Goal: Answer question/provide support

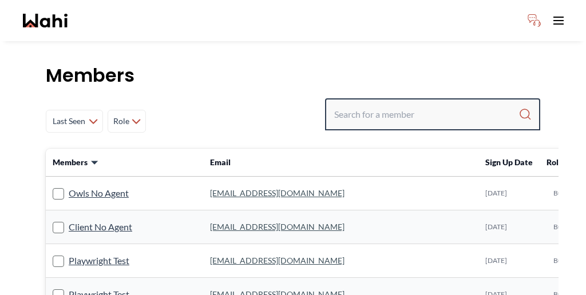
click at [427, 104] on input "Search input" at bounding box center [426, 114] width 184 height 21
paste input "Sourav Singh"
type input "Sourav Singh"
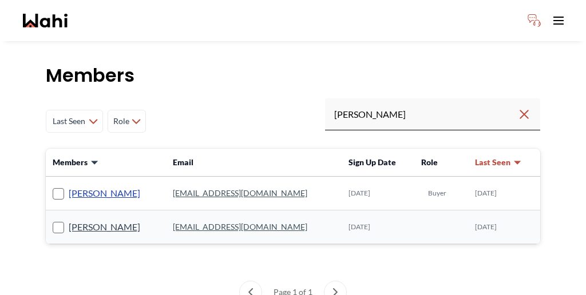
click at [75, 186] on link "Sourav Singh" at bounding box center [105, 193] width 72 height 15
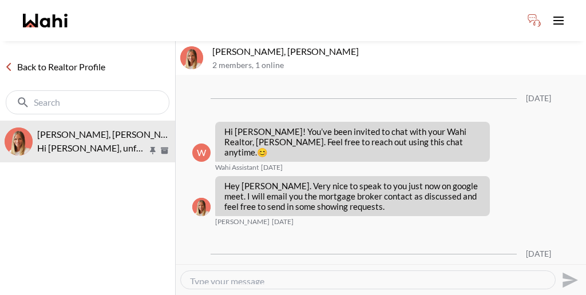
scroll to position [69, 0]
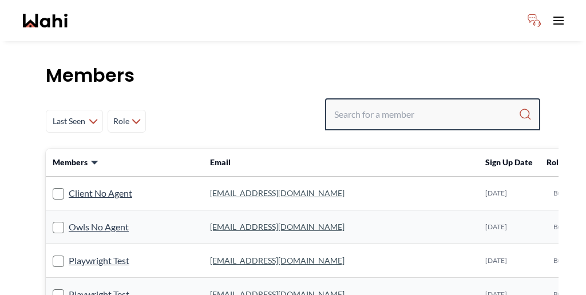
click at [440, 104] on input "Search input" at bounding box center [426, 114] width 184 height 21
paste input "Milton Henriquez"
type input "Milton Henriquez"
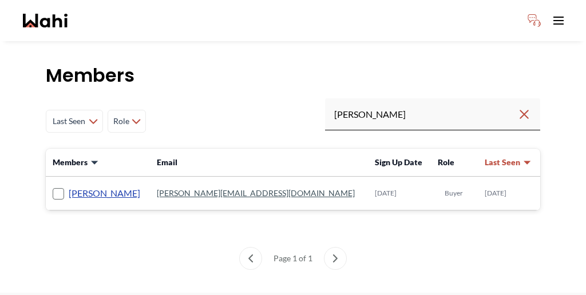
click at [93, 186] on link "Milton Henriquez" at bounding box center [105, 193] width 72 height 15
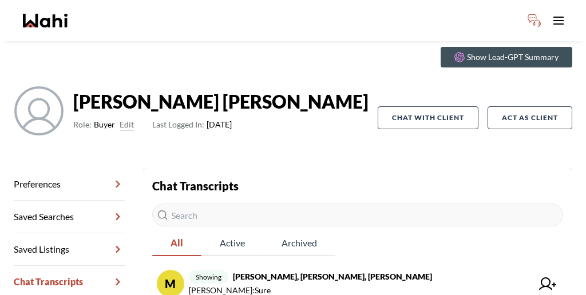
scroll to position [55, 0]
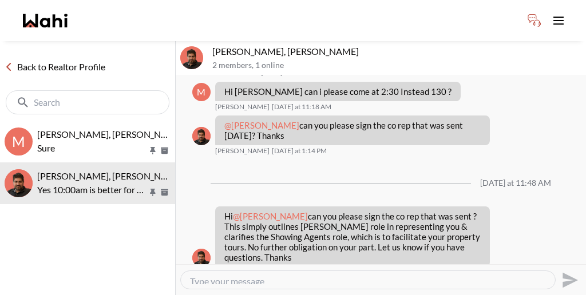
scroll to position [593, 0]
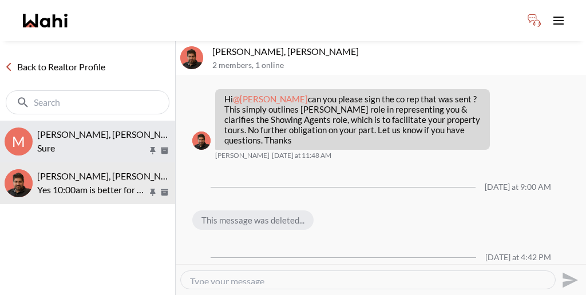
click at [95, 141] on p "Sure" at bounding box center [92, 148] width 111 height 14
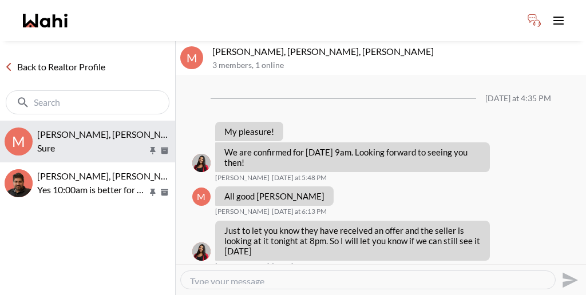
scroll to position [686, 0]
